Goal: Find contact information: Find contact information

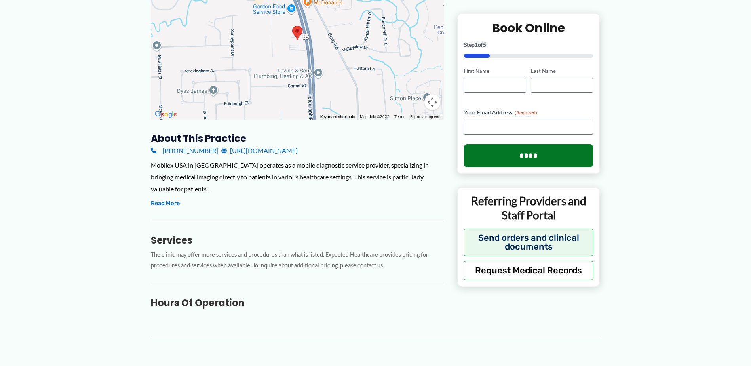
scroll to position [158, 0]
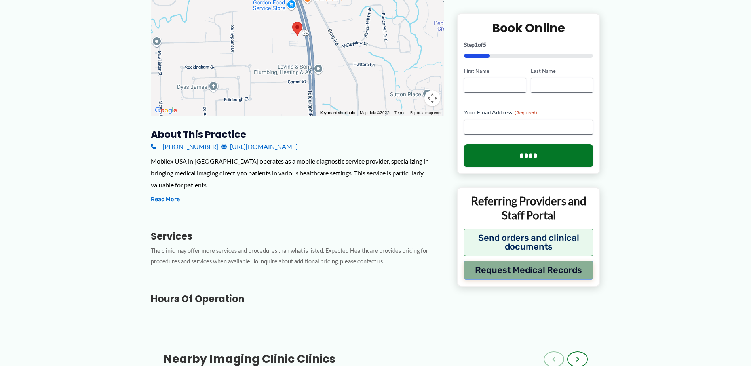
click at [526, 266] on button "Request Medical Records" at bounding box center [529, 269] width 130 height 19
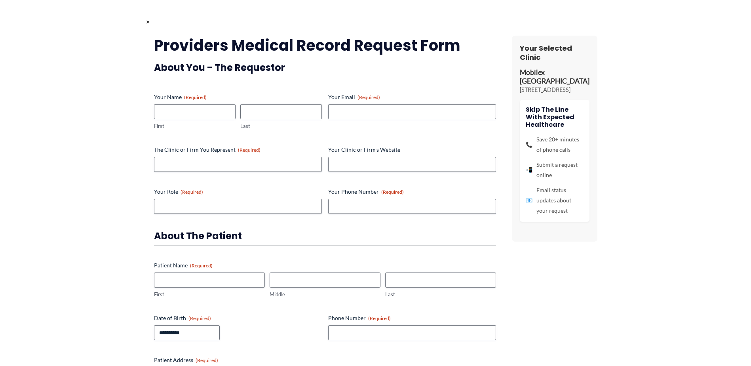
scroll to position [119, 0]
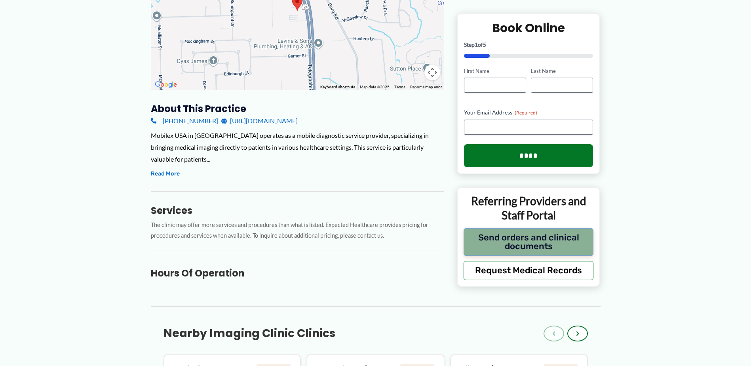
scroll to position [198, 0]
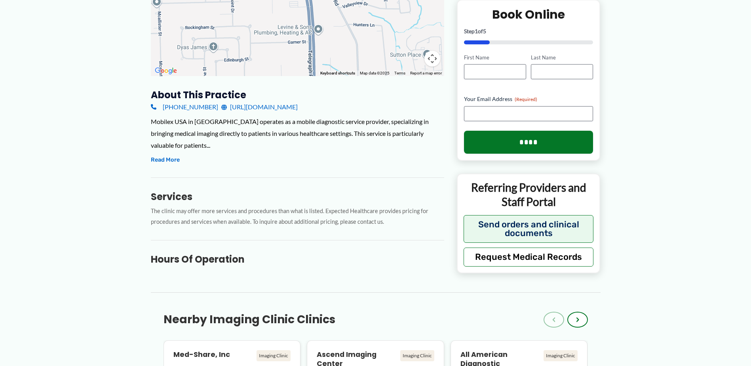
click at [267, 107] on link "[URL][DOMAIN_NAME]" at bounding box center [259, 107] width 76 height 12
